Goal: Task Accomplishment & Management: Manage account settings

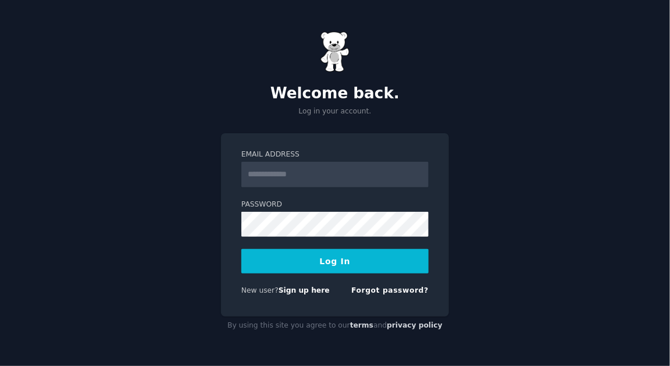
click at [281, 181] on input "Email Address" at bounding box center [335, 175] width 187 height 26
type input "**********"
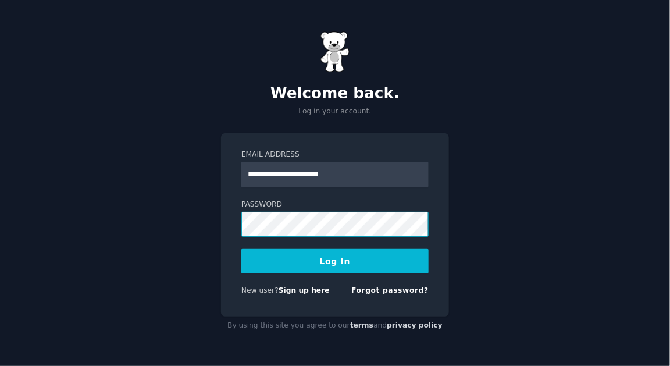
click at [242, 249] on button "Log In" at bounding box center [335, 261] width 187 height 24
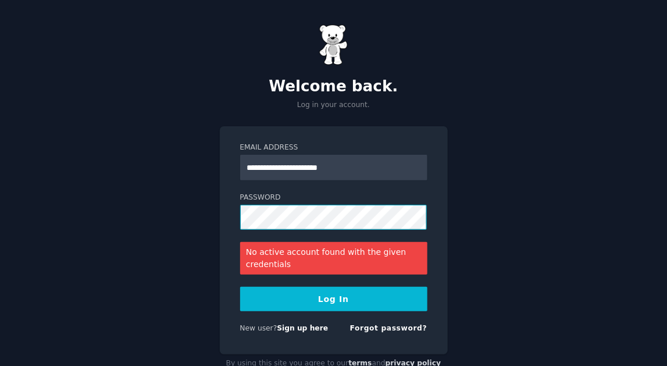
click at [240, 287] on button "Log In" at bounding box center [333, 299] width 187 height 24
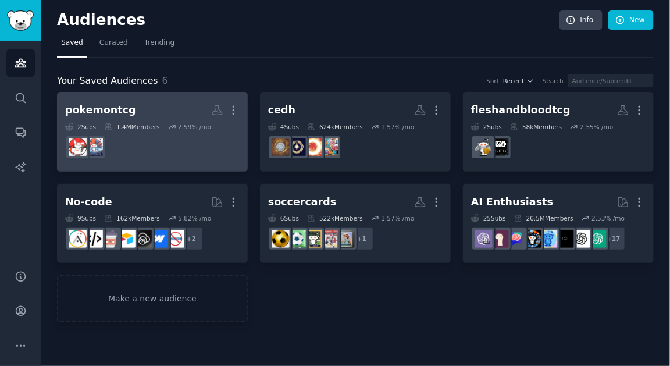
click at [184, 139] on dd at bounding box center [152, 147] width 175 height 33
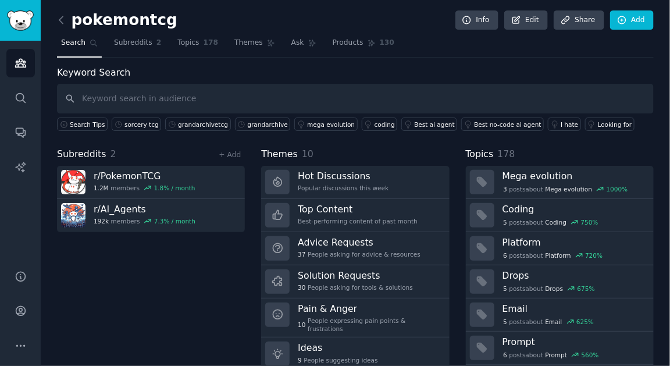
click at [62, 31] on div "pokemontcg Info Edit Share Add" at bounding box center [355, 22] width 597 height 24
click at [61, 24] on icon at bounding box center [61, 20] width 12 height 12
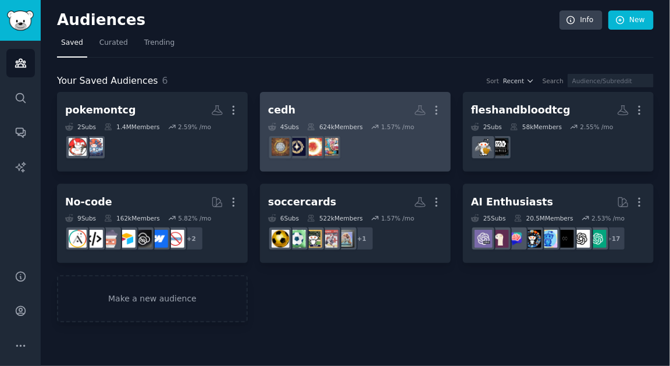
click at [301, 167] on link "cedh More 4 Sub s 624k Members 1.57 % /mo r/CompetitiveEDH" at bounding box center [355, 132] width 191 height 80
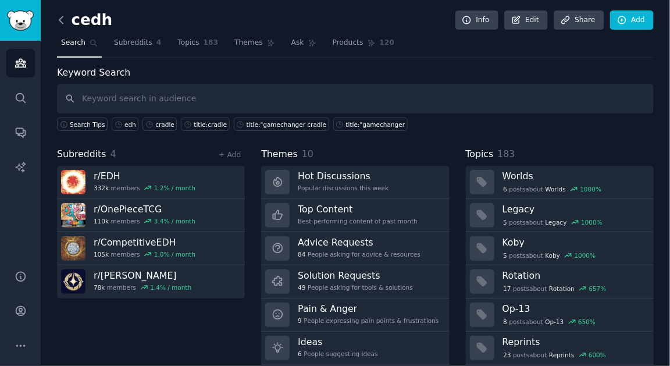
click at [63, 25] on icon at bounding box center [61, 20] width 12 height 12
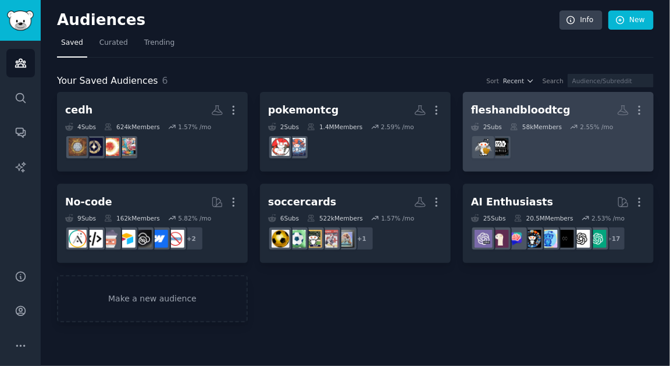
click at [514, 125] on icon at bounding box center [515, 126] width 6 height 6
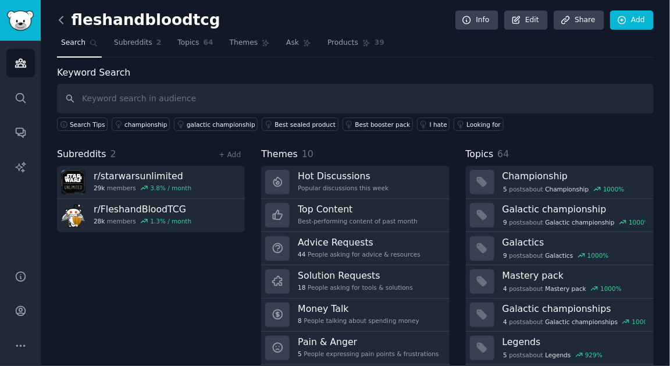
click at [56, 22] on icon at bounding box center [61, 20] width 12 height 12
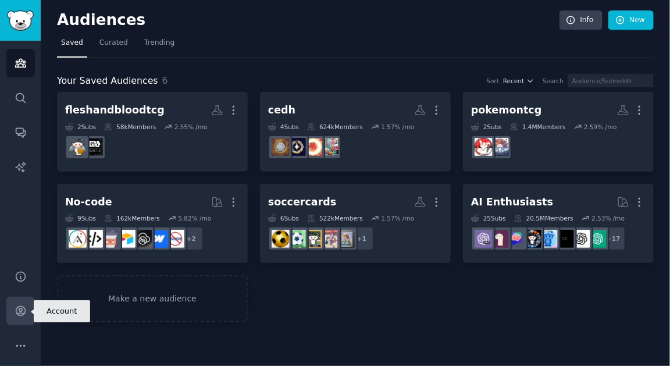
click at [22, 317] on link "Account" at bounding box center [20, 311] width 29 height 29
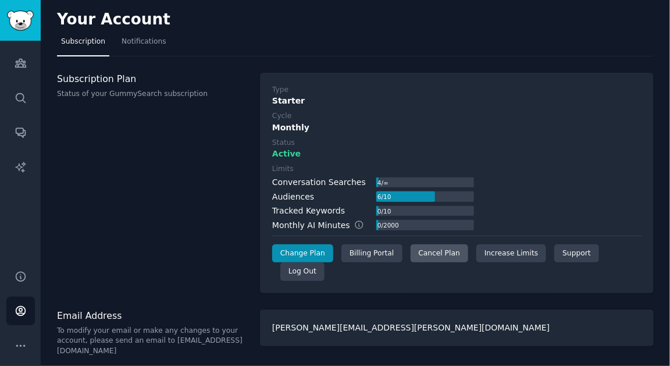
click at [417, 246] on div "Cancel Plan" at bounding box center [440, 253] width 58 height 19
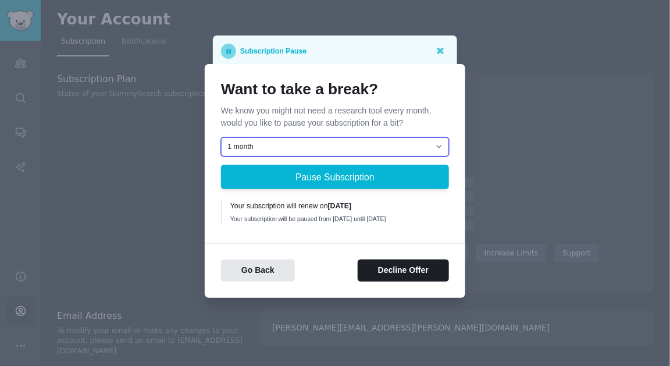
click at [431, 143] on select "1 month 2 months 3 months Choose a custom date to resume" at bounding box center [335, 147] width 228 height 20
select select "[object Object]"
click at [221, 137] on select "1 month 2 months 3 months Choose a custom date to resume" at bounding box center [335, 147] width 228 height 20
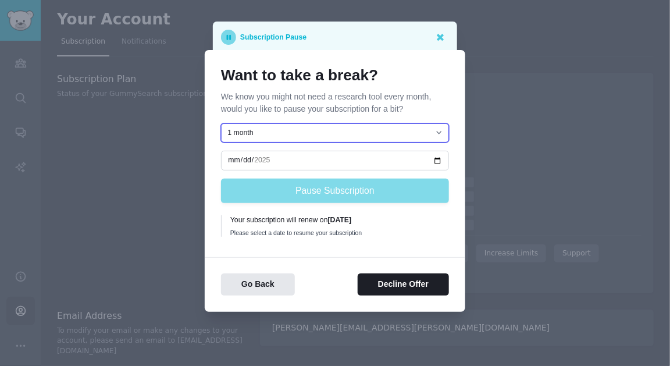
click at [425, 129] on select "1 month 2 months 3 months Choose a custom date to resume" at bounding box center [335, 133] width 228 height 20
click at [221, 124] on select "1 month 2 months 3 months Choose a custom date to resume" at bounding box center [335, 133] width 228 height 20
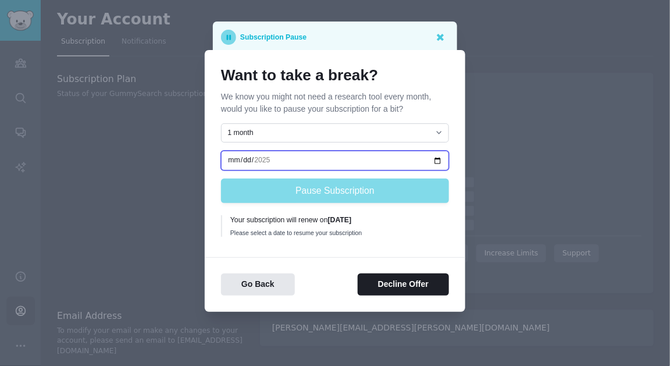
click at [411, 156] on input "date" at bounding box center [335, 161] width 228 height 20
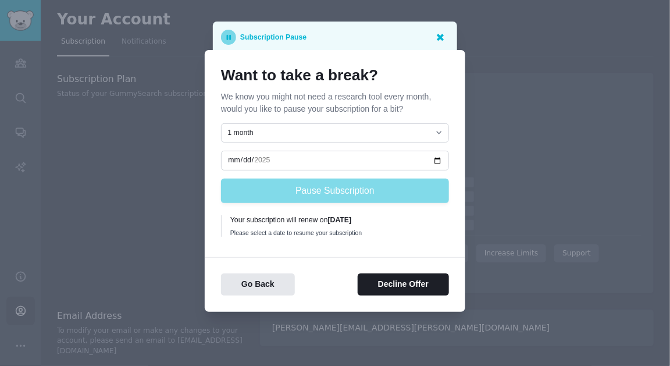
click at [438, 40] on icon at bounding box center [440, 37] width 7 height 7
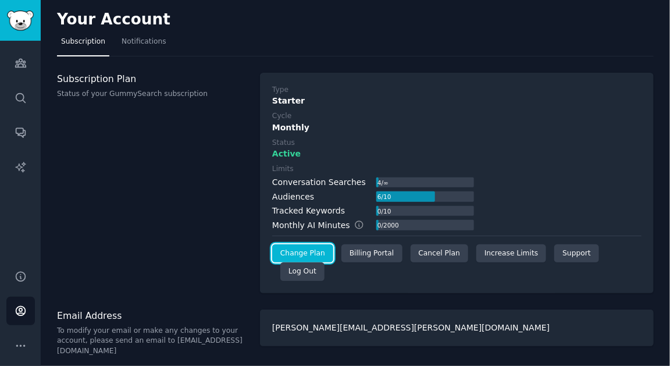
click at [314, 247] on link "Change Plan" at bounding box center [302, 253] width 61 height 19
click at [426, 250] on div "Cancel Plan" at bounding box center [440, 253] width 58 height 19
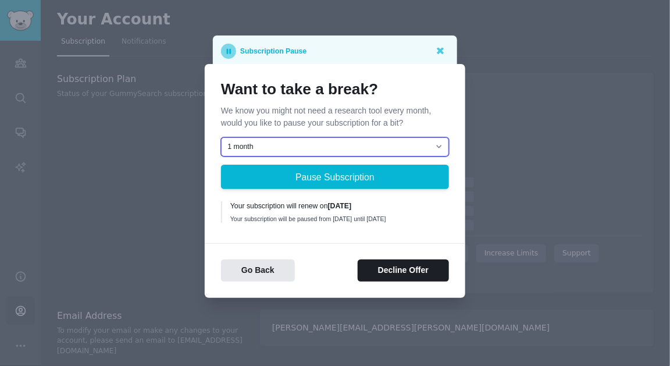
click at [407, 137] on select "1 month 2 months 3 months Choose a custom date to resume" at bounding box center [335, 147] width 228 height 20
click at [221, 137] on select "1 month 2 months 3 months Choose a custom date to resume" at bounding box center [335, 147] width 228 height 20
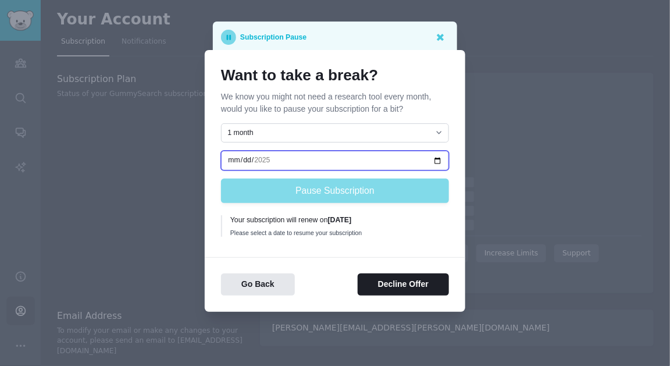
click at [287, 160] on input "date" at bounding box center [335, 161] width 228 height 20
click at [273, 159] on input "date" at bounding box center [335, 161] width 228 height 20
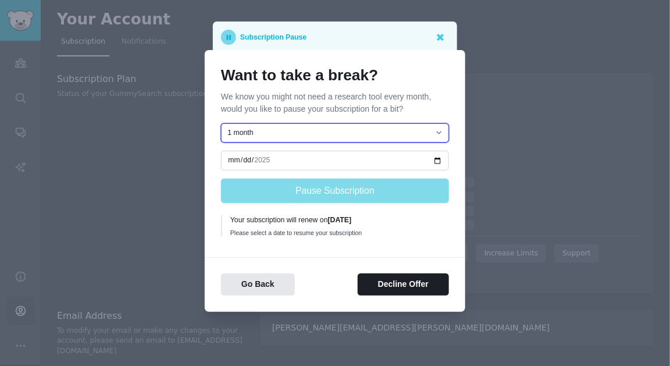
click at [280, 127] on select "1 month 2 months 3 months Choose a custom date to resume" at bounding box center [335, 133] width 228 height 20
select select "[object Object]"
click at [221, 123] on select "1 month 2 months 3 months Choose a custom date to resume" at bounding box center [335, 133] width 228 height 20
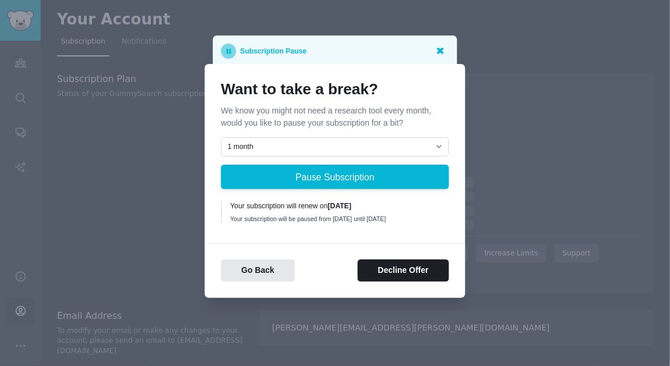
click at [435, 47] on icon at bounding box center [440, 50] width 12 height 12
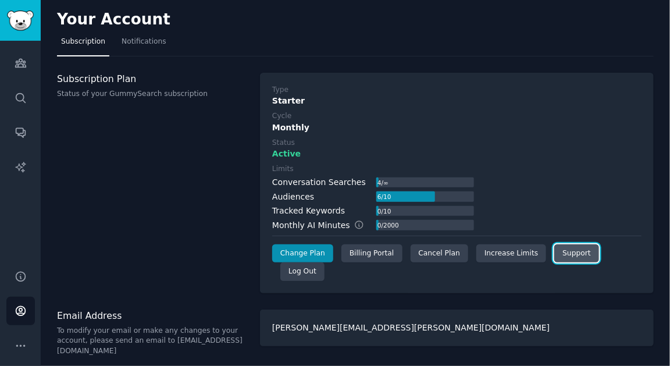
click at [568, 249] on link "Support" at bounding box center [577, 253] width 44 height 19
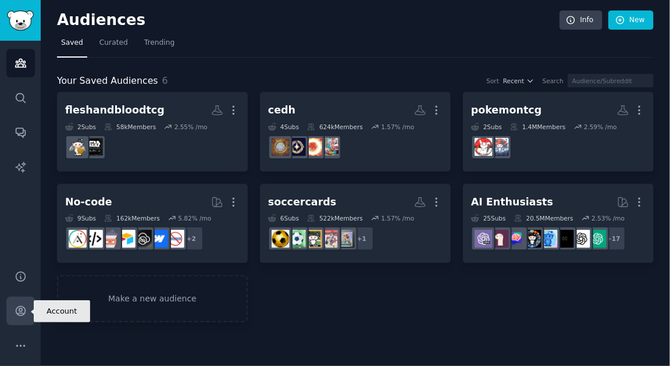
click at [20, 307] on icon "Sidebar" at bounding box center [21, 311] width 12 height 12
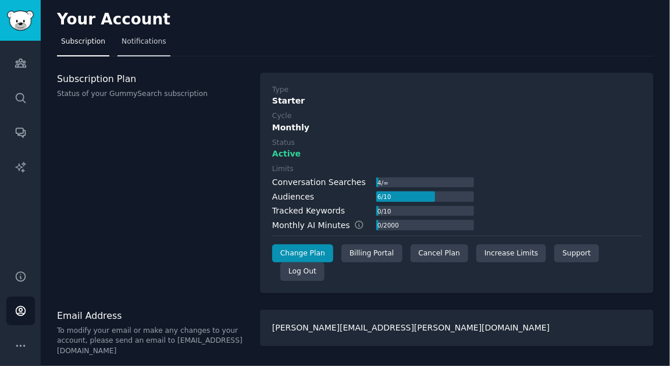
click at [151, 38] on span "Notifications" at bounding box center [144, 42] width 45 height 10
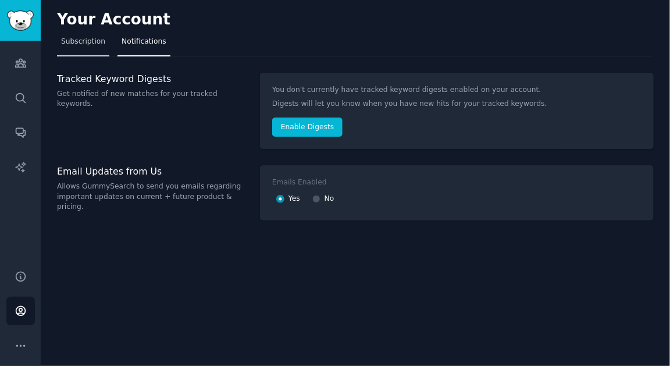
click at [100, 38] on span "Subscription" at bounding box center [83, 42] width 44 height 10
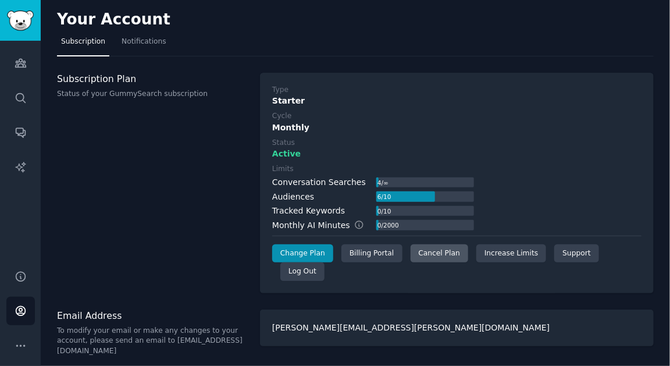
click at [424, 257] on div "Cancel Plan" at bounding box center [440, 253] width 58 height 19
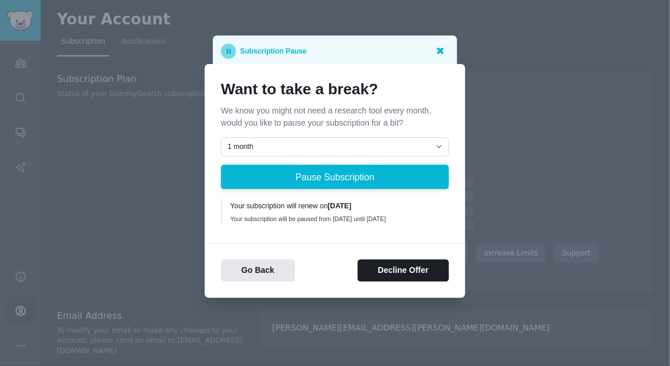
click at [442, 48] on icon at bounding box center [440, 51] width 7 height 7
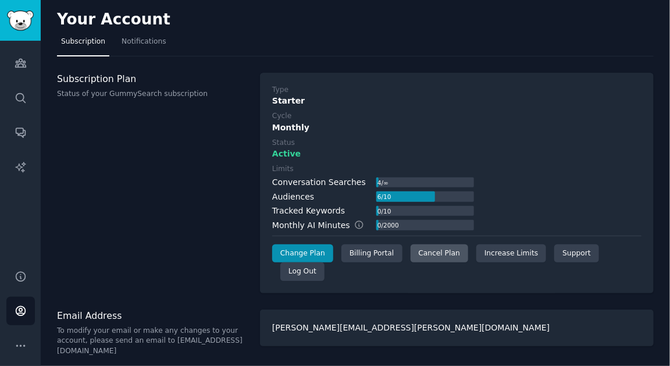
click at [418, 251] on div "Cancel Plan" at bounding box center [440, 253] width 58 height 19
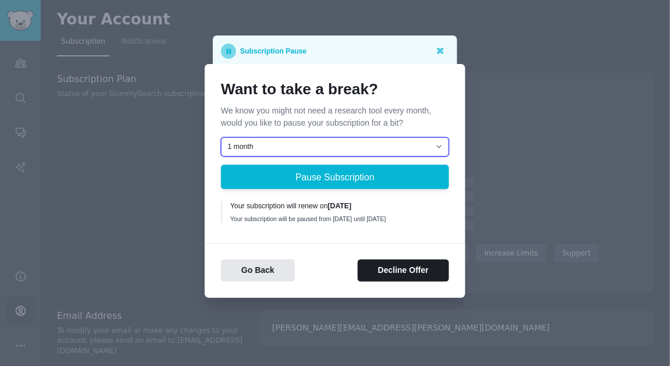
click at [437, 147] on select "1 month 2 months 3 months Choose a custom date to resume" at bounding box center [335, 147] width 228 height 20
select select "[object Object]"
click at [221, 137] on select "1 month 2 months 3 months Choose a custom date to resume" at bounding box center [335, 147] width 228 height 20
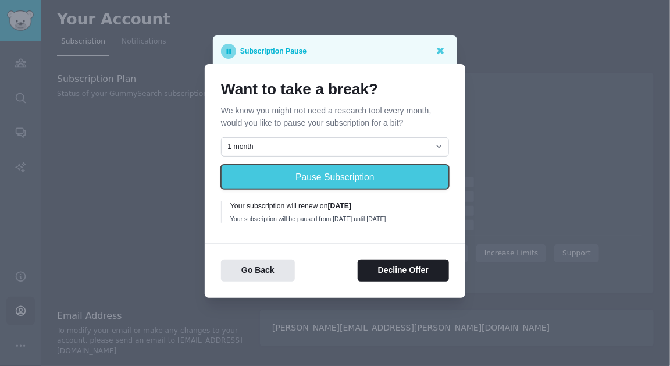
click at [388, 175] on button "Pause Subscription" at bounding box center [335, 177] width 228 height 24
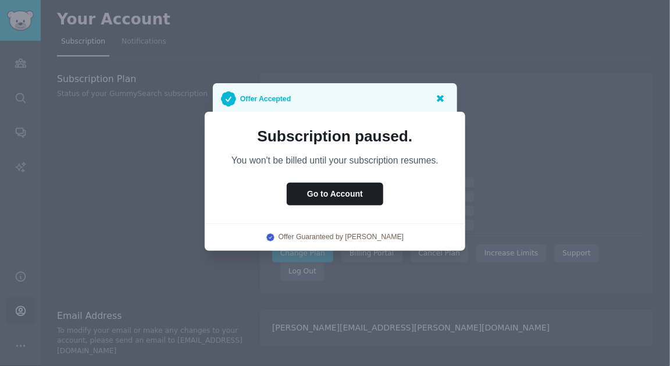
click at [442, 95] on icon at bounding box center [440, 98] width 7 height 7
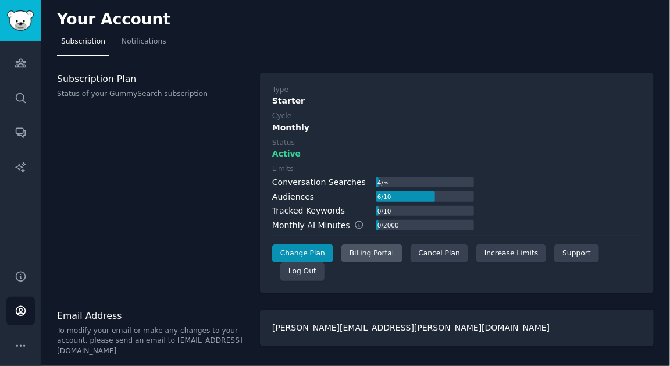
click at [350, 259] on div "Billing Portal" at bounding box center [372, 253] width 61 height 19
